Goal: Check status: Check status

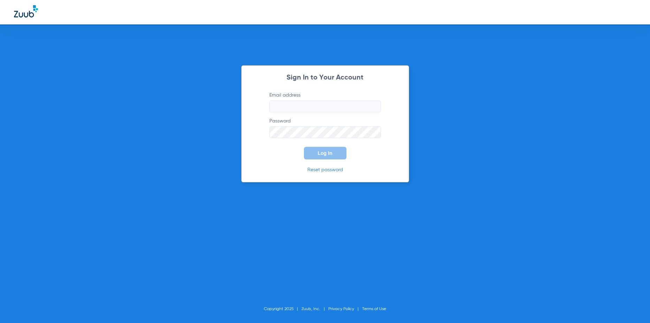
click at [328, 102] on input "Email address" at bounding box center [324, 106] width 111 height 12
type input "[PERSON_NAME][EMAIL_ADDRESS][DOMAIN_NAME]"
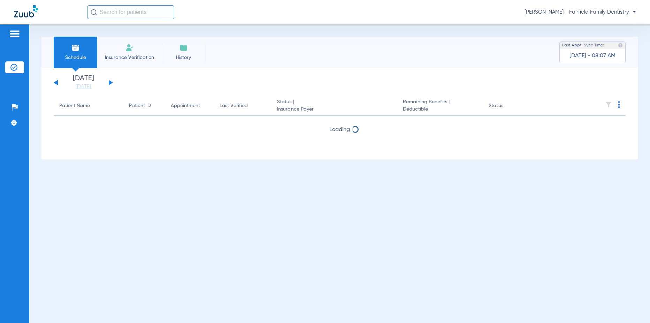
click at [110, 83] on button at bounding box center [111, 82] width 4 height 5
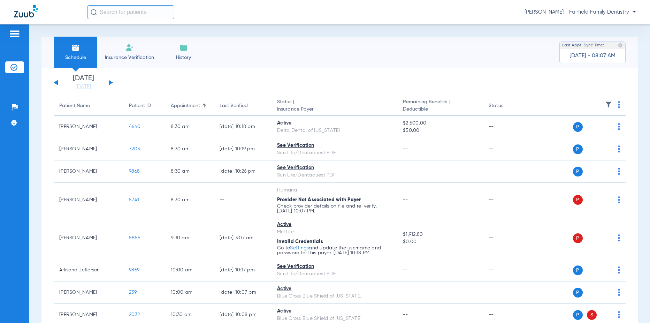
click at [110, 84] on button at bounding box center [111, 82] width 4 height 5
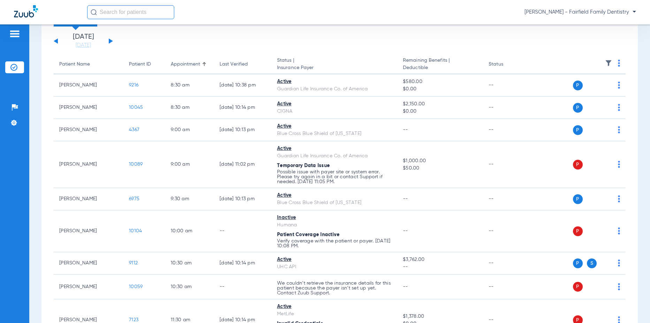
scroll to position [305, 0]
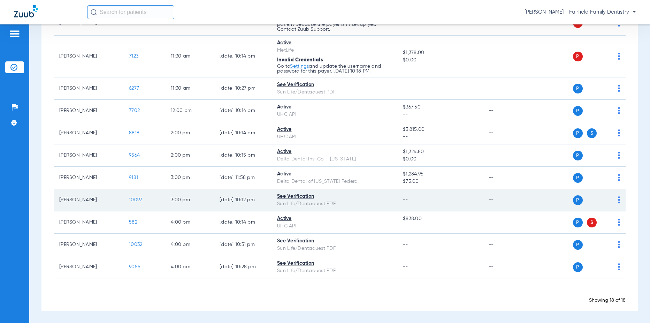
click at [135, 199] on span "10097" at bounding box center [135, 199] width 13 height 5
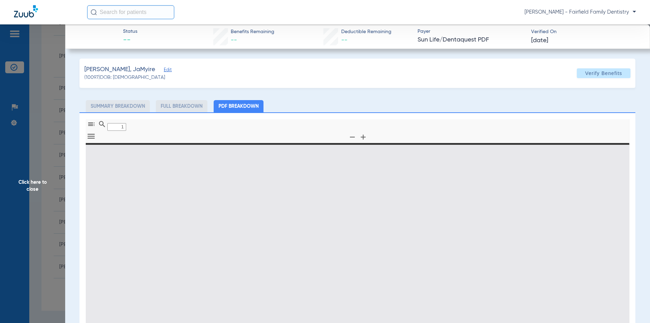
type input "0"
select select "page-width"
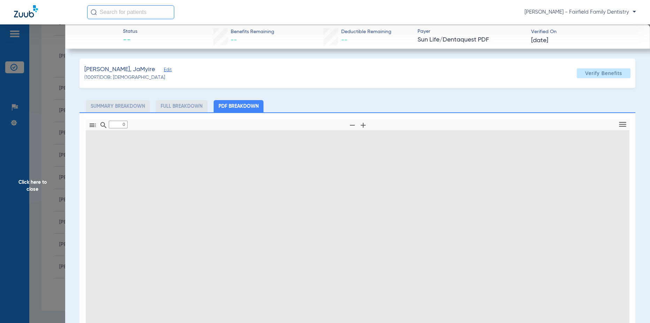
type input "1"
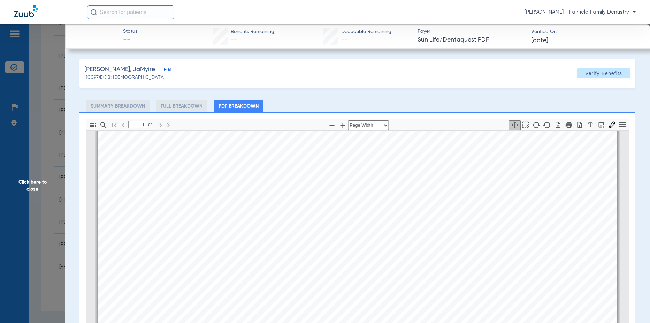
scroll to position [429, 0]
click at [30, 231] on span "Click here to close" at bounding box center [32, 185] width 65 height 323
